Goal: Check status: Check status

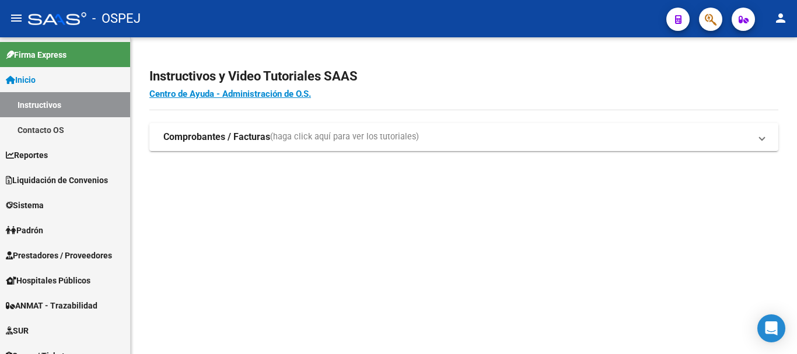
click at [705, 25] on icon "button" at bounding box center [711, 19] width 12 height 13
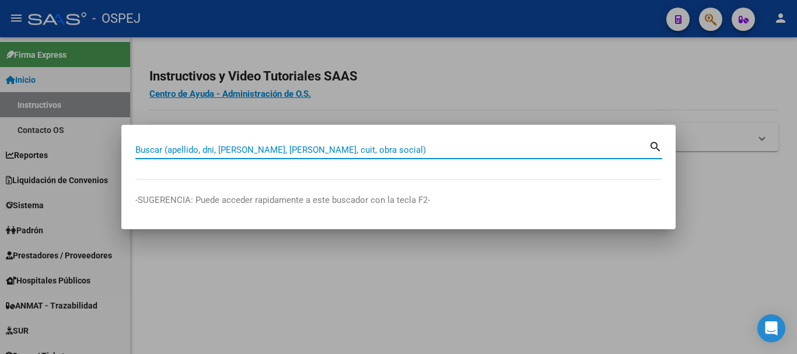
paste input "27 - 21103807 - 7"
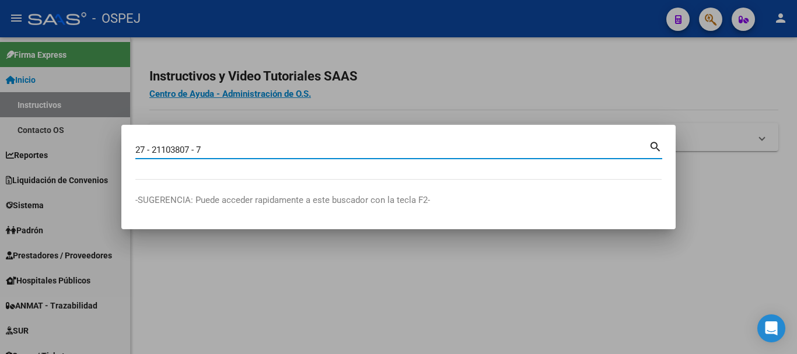
click at [200, 149] on input "27 - 21103807 - 7" at bounding box center [391, 150] width 513 height 11
drag, startPoint x: 152, startPoint y: 149, endPoint x: 141, endPoint y: 153, distance: 11.8
click at [151, 149] on input "27 - 21103807 -7" at bounding box center [391, 150] width 513 height 11
click at [148, 151] on input "27 -21103807 -7" at bounding box center [391, 150] width 513 height 11
click at [188, 149] on input "27-21103807 -7" at bounding box center [391, 150] width 513 height 11
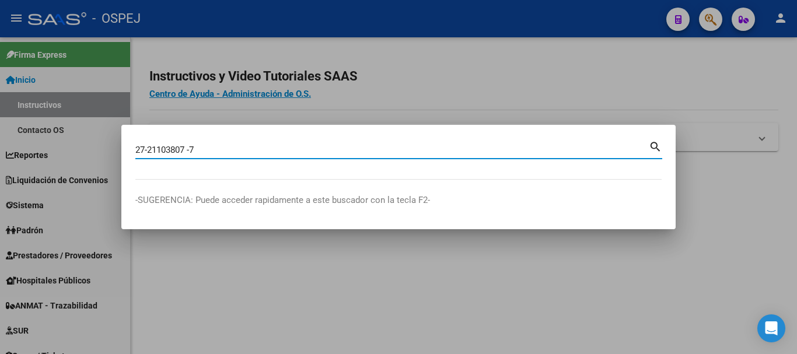
click at [188, 149] on input "27-21103807 -7" at bounding box center [391, 150] width 513 height 11
type input "27211038077"
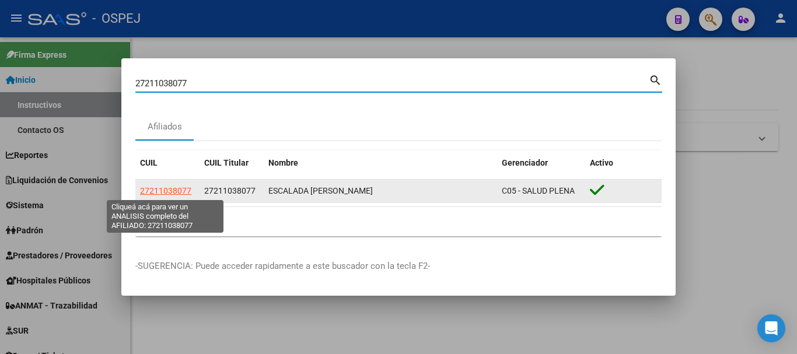
click at [188, 187] on span "27211038077" at bounding box center [165, 190] width 51 height 9
